Goal: Navigation & Orientation: Find specific page/section

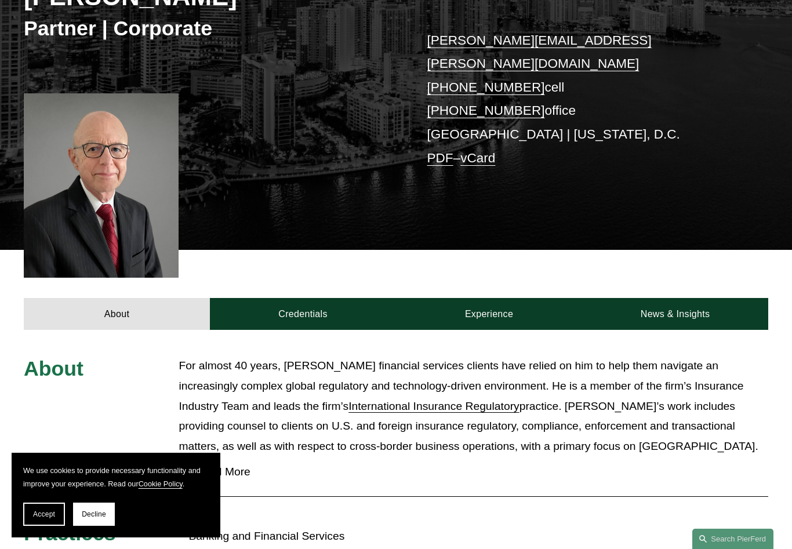
scroll to position [211, 0]
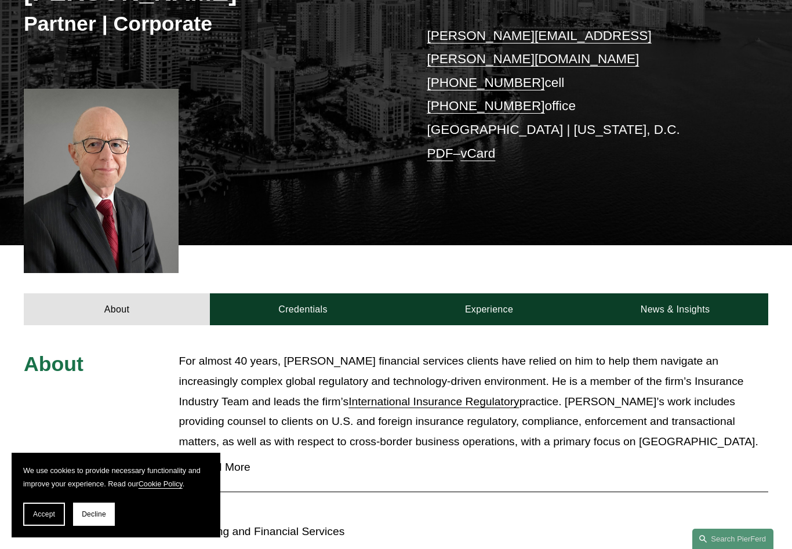
click at [180, 463] on div at bounding box center [183, 467] width 8 height 8
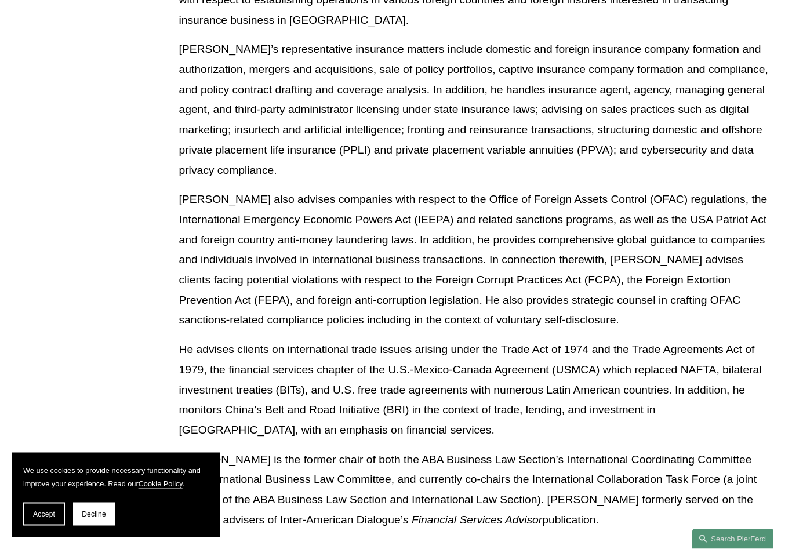
scroll to position [990, 0]
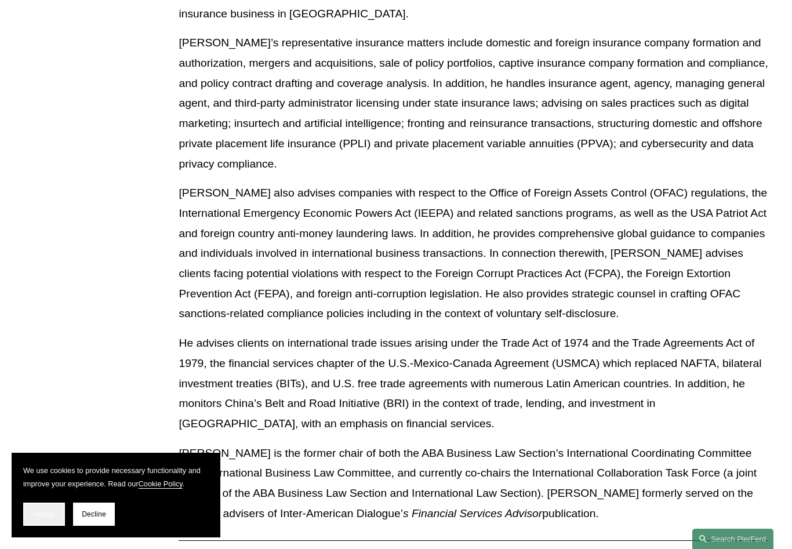
click at [44, 518] on span "Accept" at bounding box center [44, 514] width 22 height 8
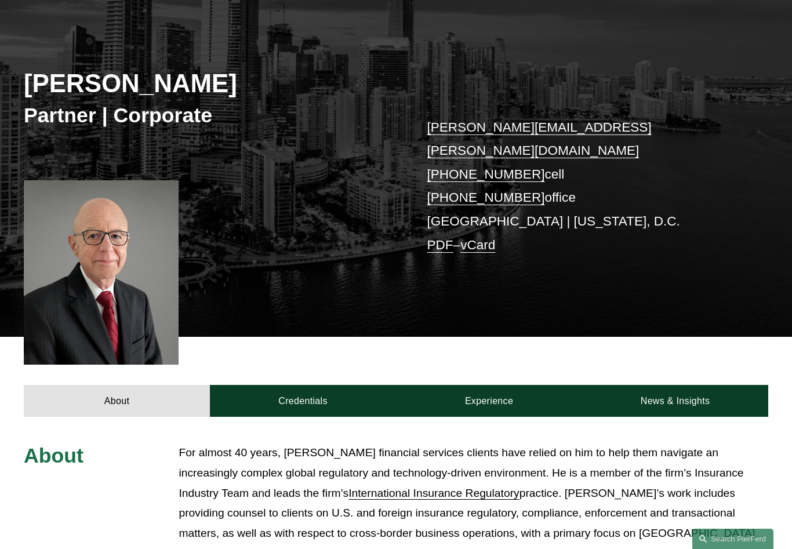
scroll to position [119, 0]
